Goal: Task Accomplishment & Management: Use online tool/utility

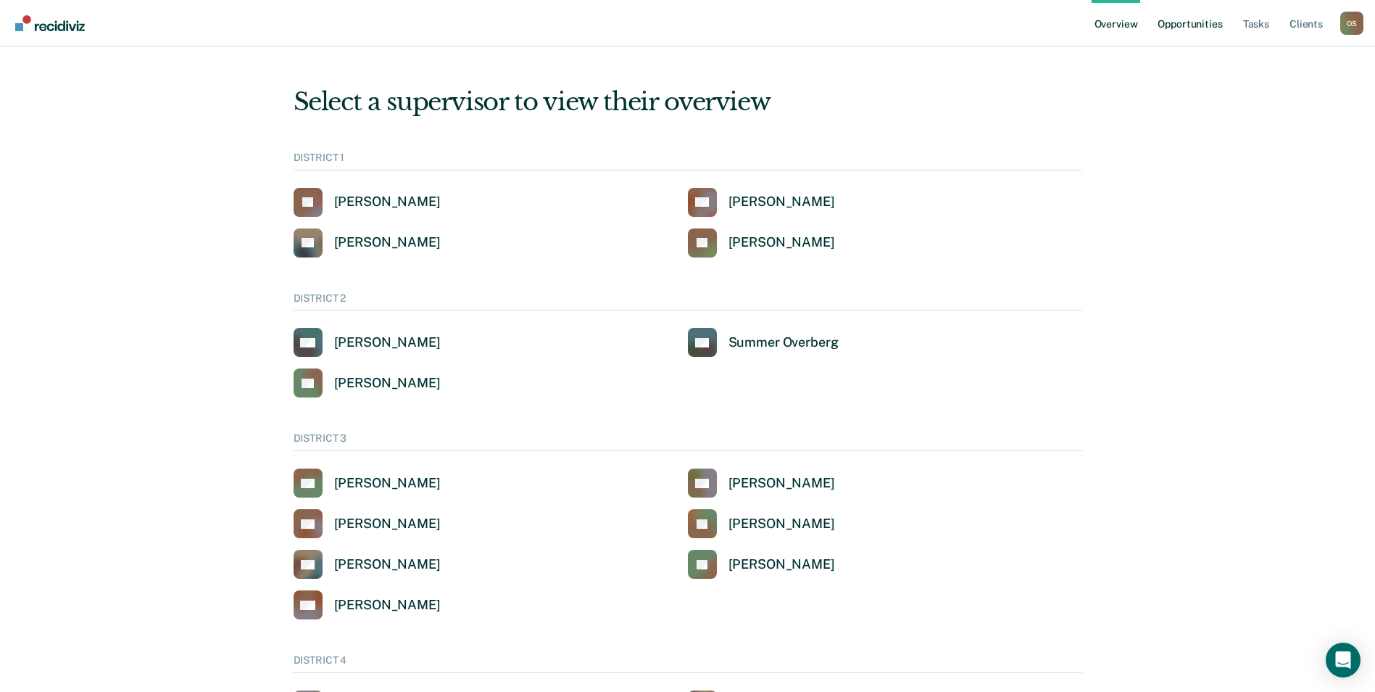
click at [1196, 24] on link "Opportunities" at bounding box center [1190, 23] width 70 height 46
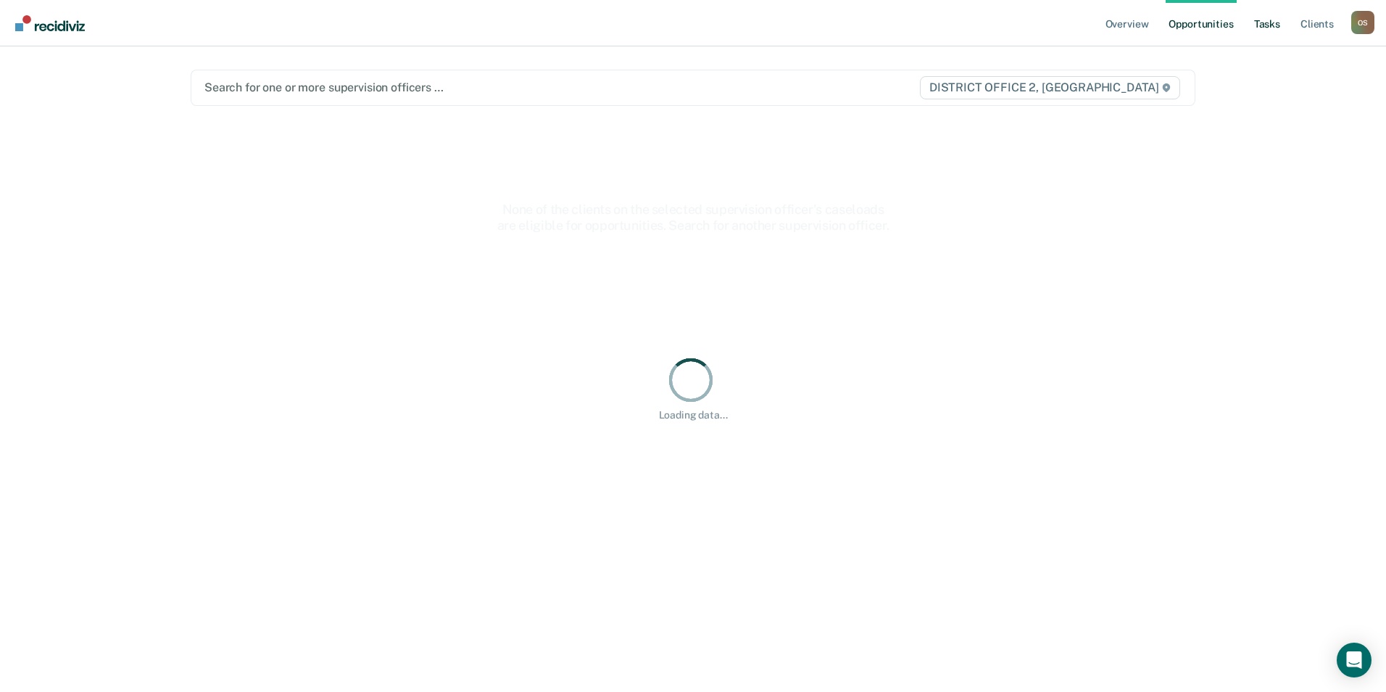
click at [1264, 22] on link "Tasks" at bounding box center [1267, 23] width 32 height 46
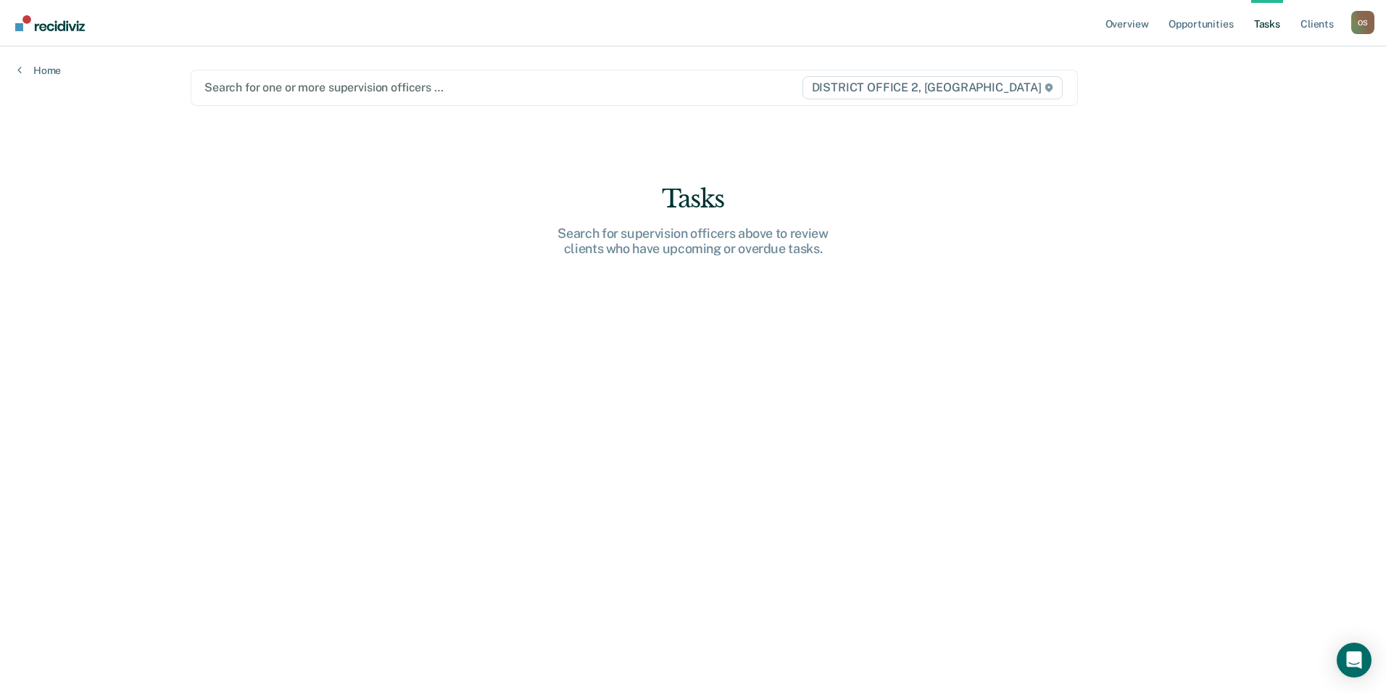
click at [225, 86] on div at bounding box center [502, 87] width 597 height 17
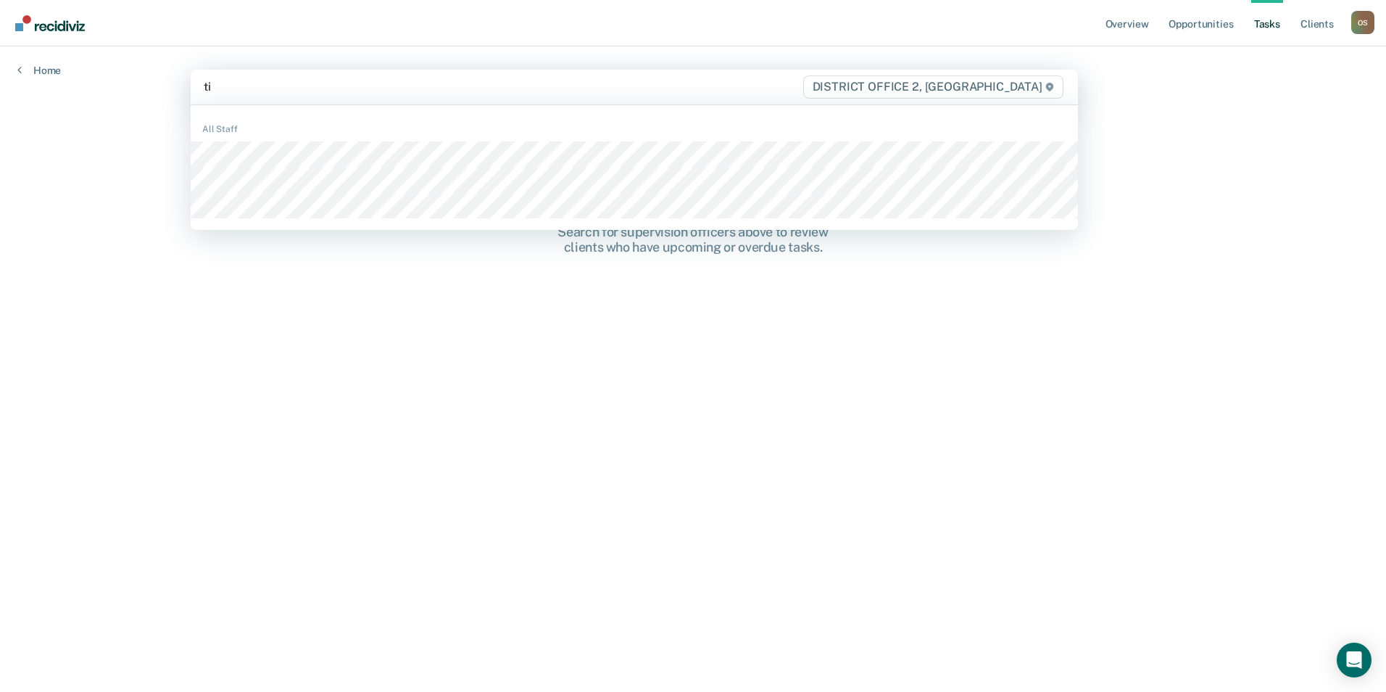
type input "[PERSON_NAME]"
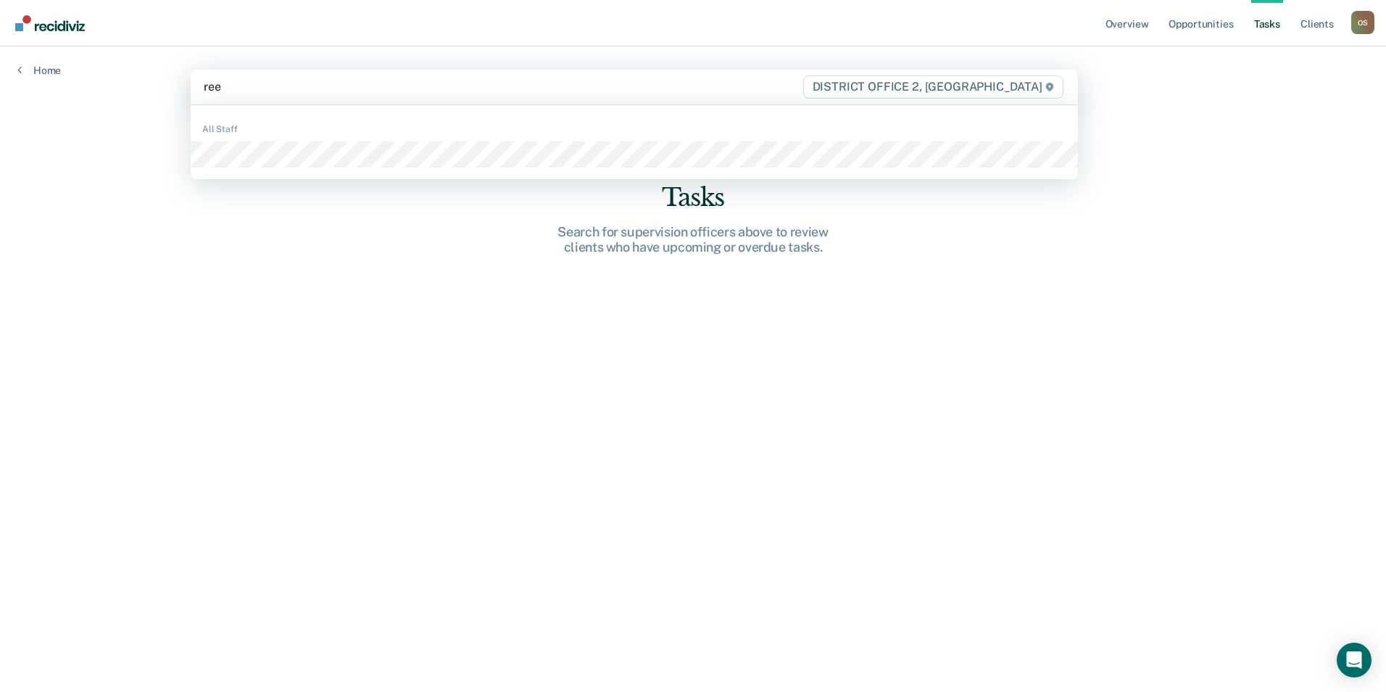
type input "reec"
type input "alyss"
type input "mall"
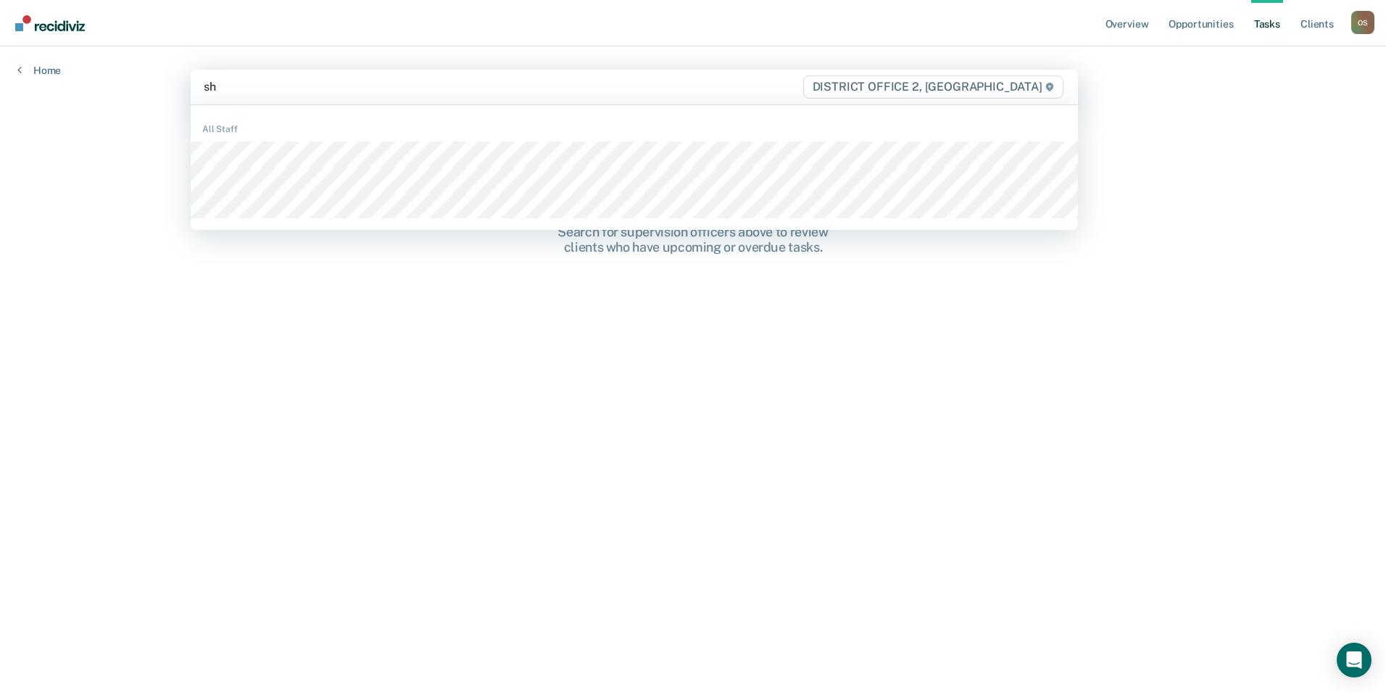
type input "sha"
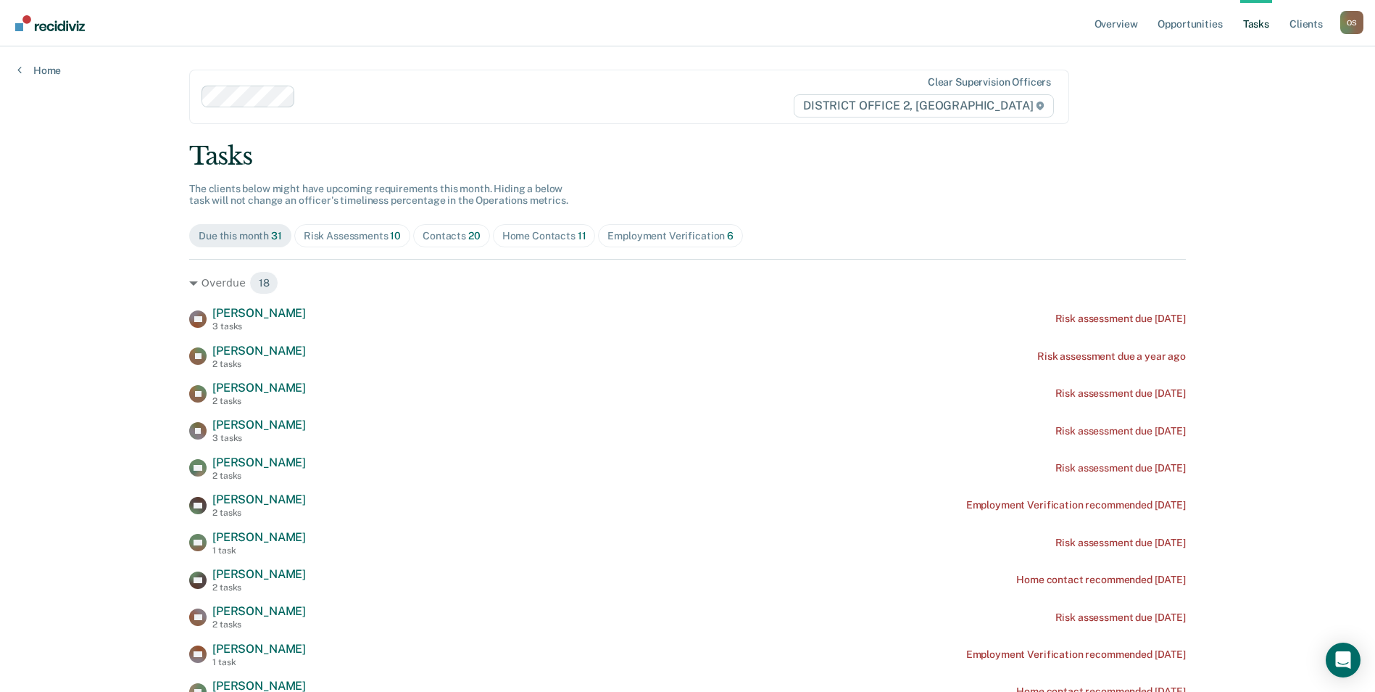
click at [553, 238] on div "Home Contacts 11" at bounding box center [544, 236] width 84 height 12
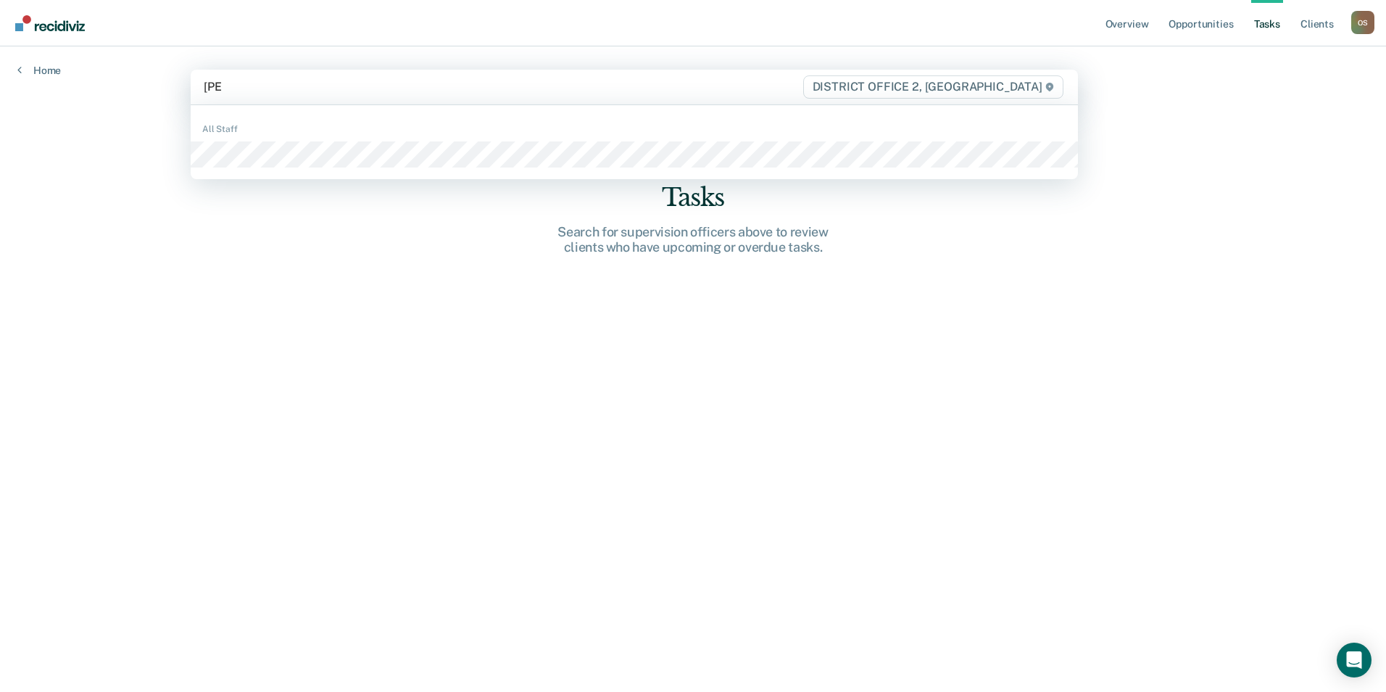
type input "[PERSON_NAME]"
type input "aus"
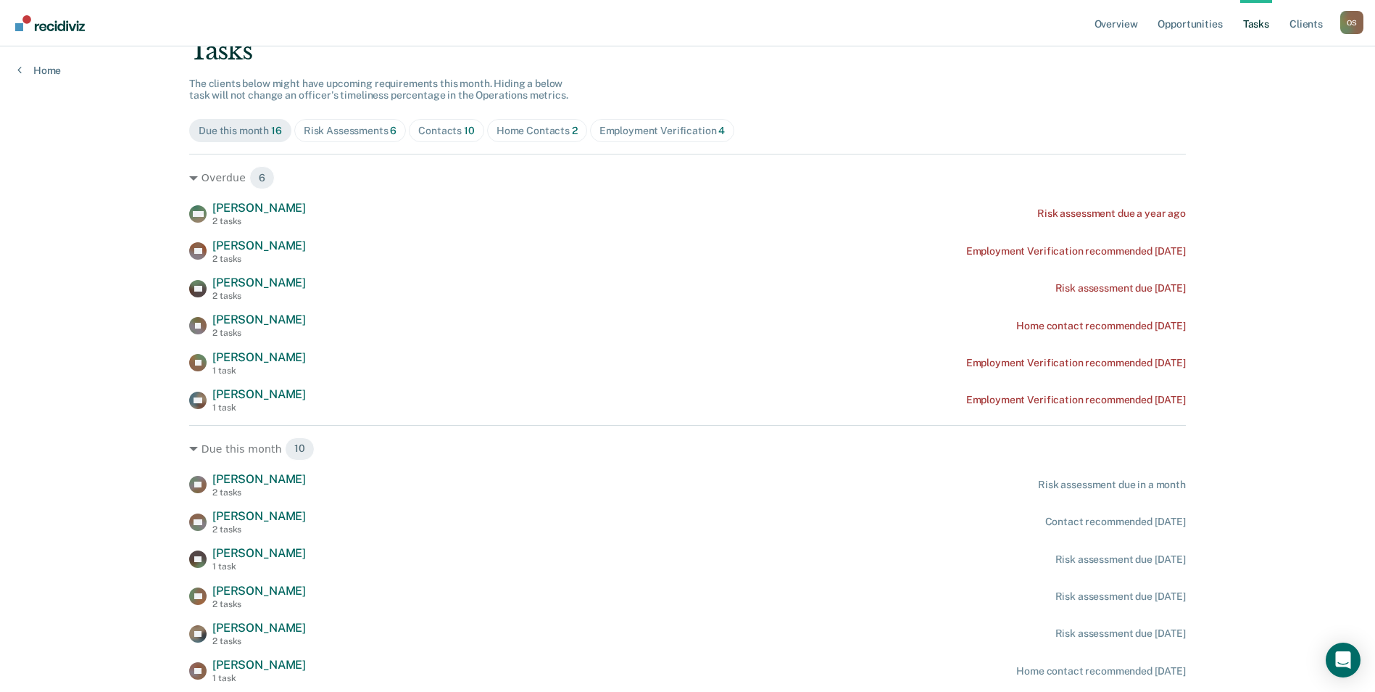
scroll to position [86, 0]
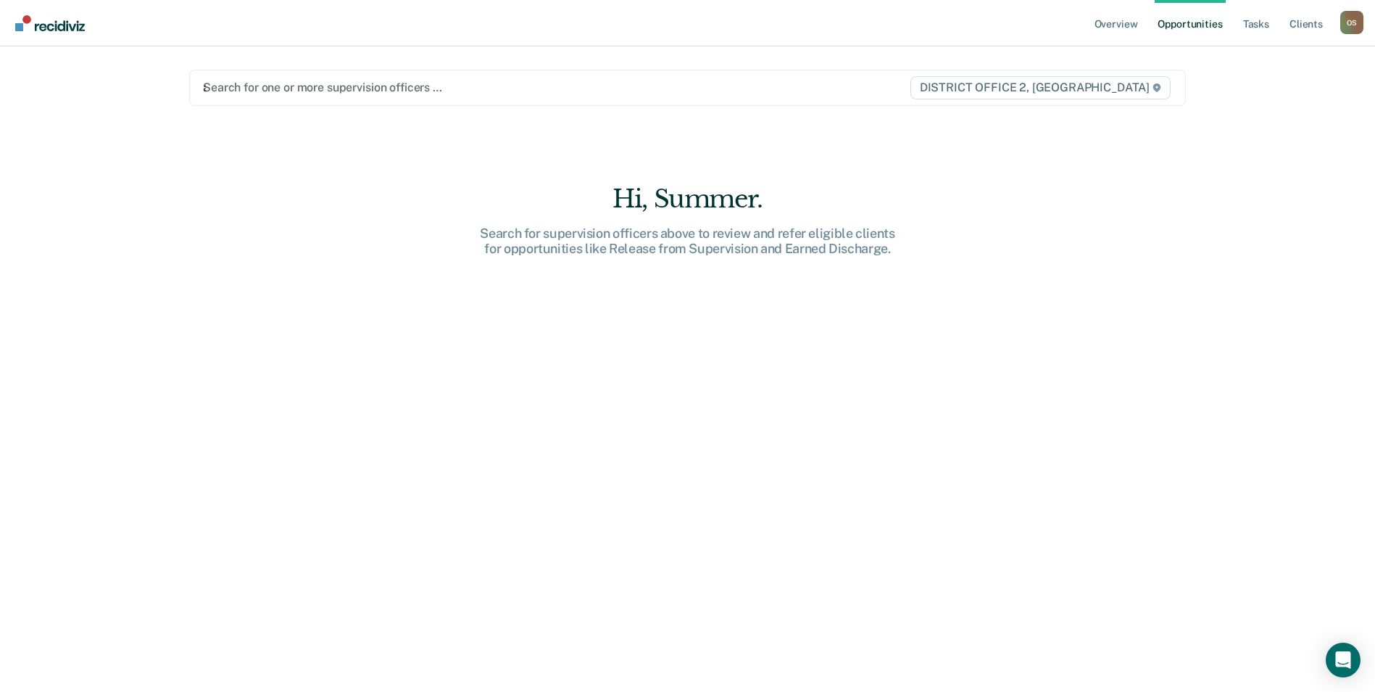
type input "aa"
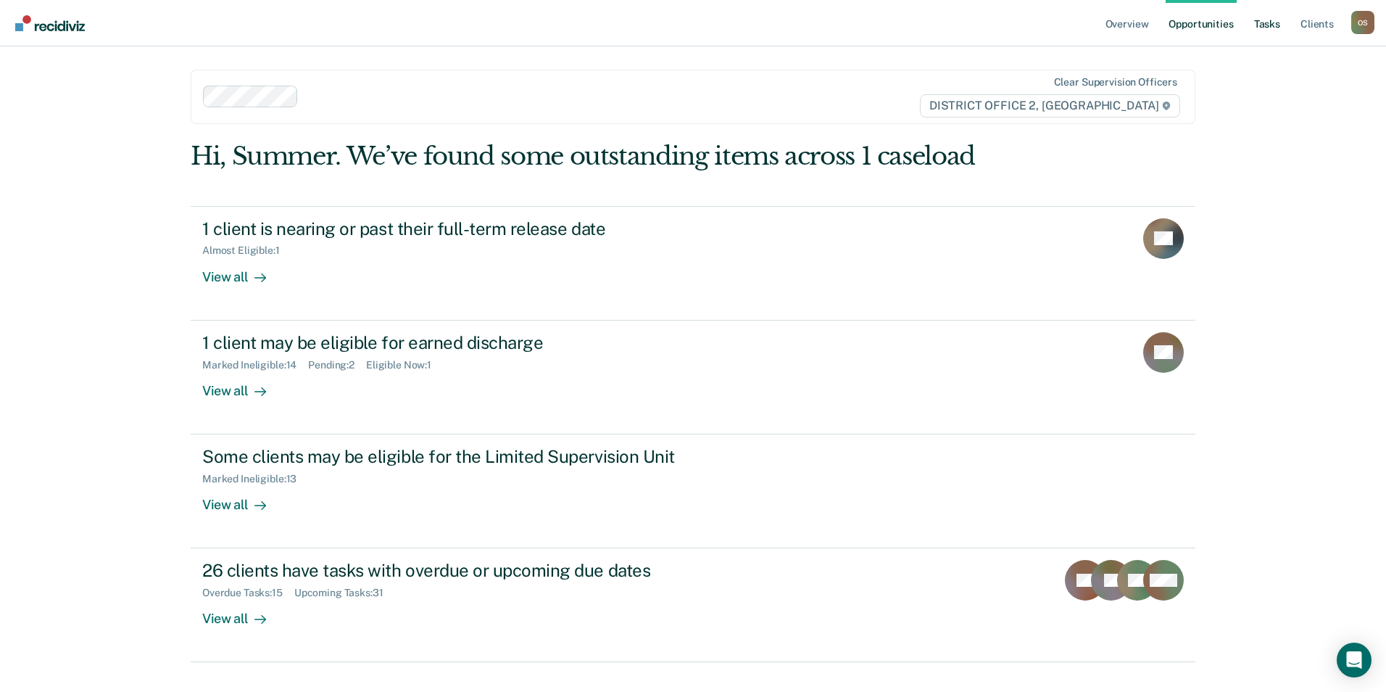
click at [1265, 20] on link "Tasks" at bounding box center [1267, 23] width 32 height 46
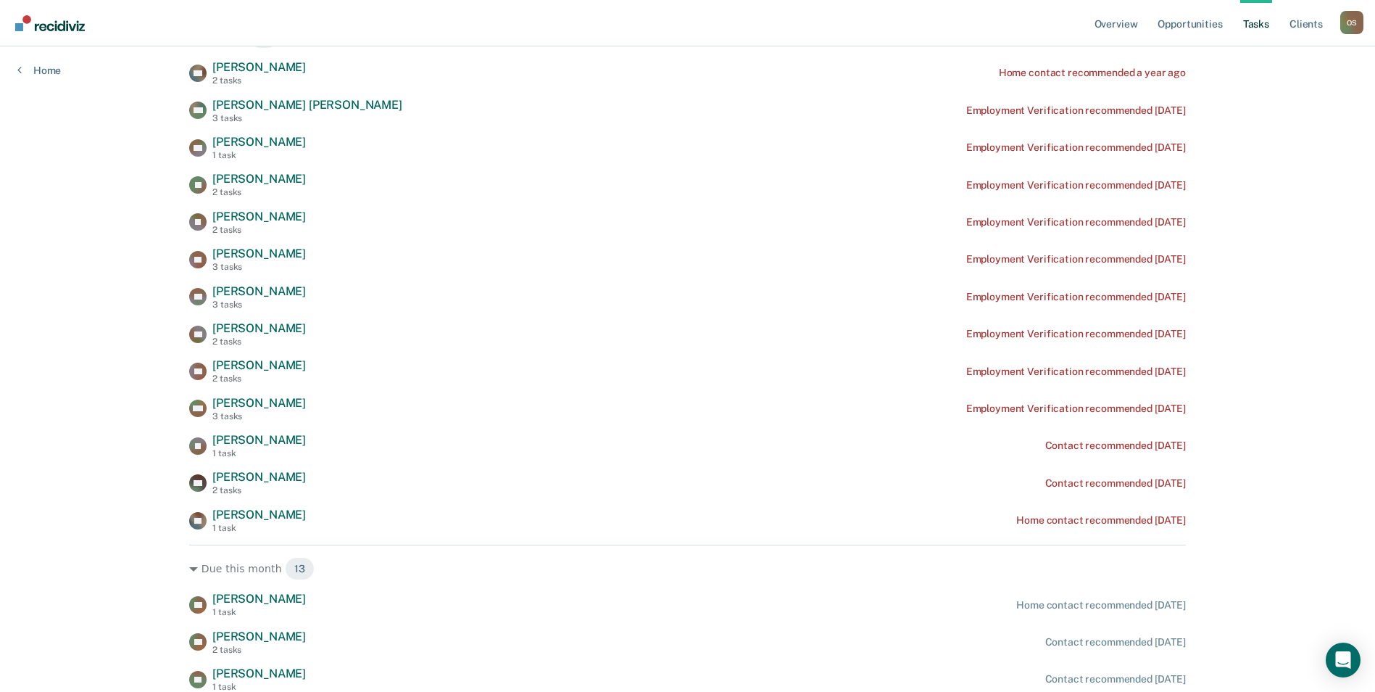
scroll to position [314, 0]
